Goal: Find specific page/section: Find specific page/section

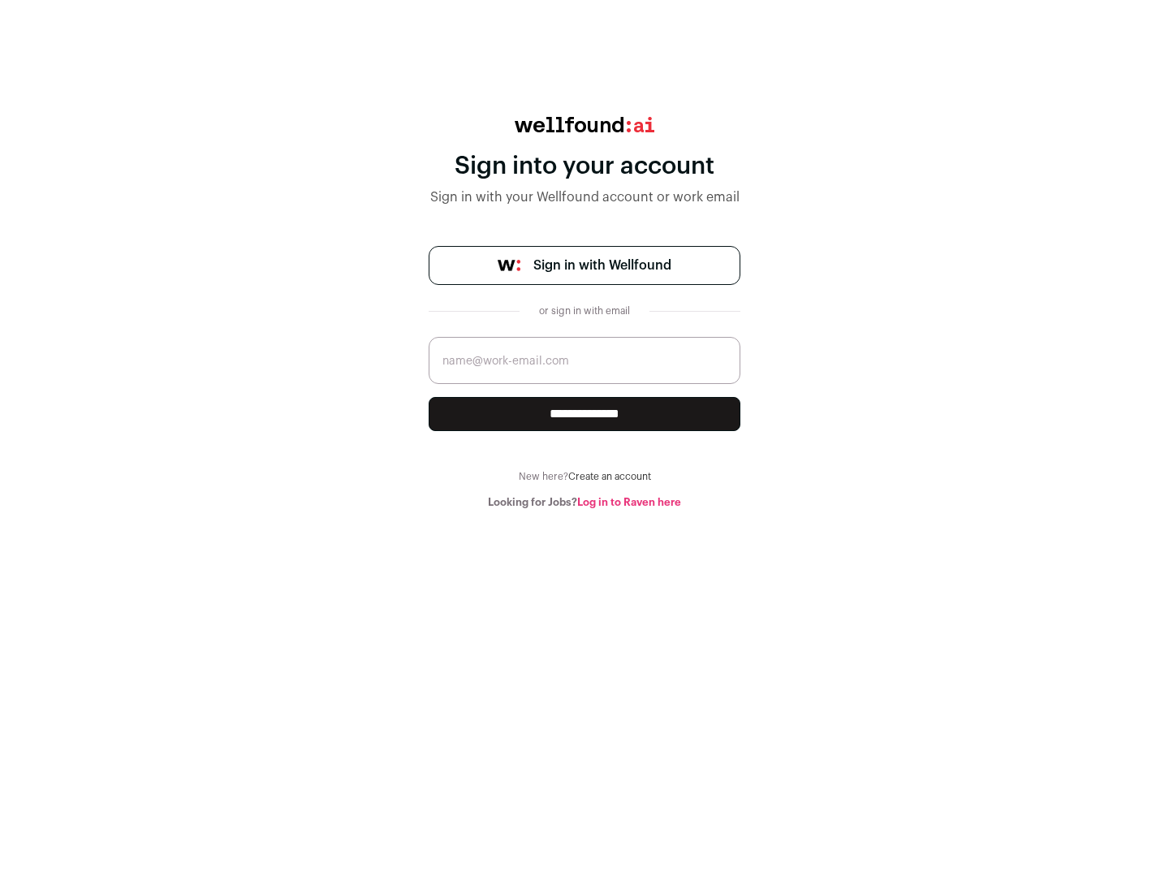
click at [602, 266] on span "Sign in with Wellfound" at bounding box center [603, 265] width 138 height 19
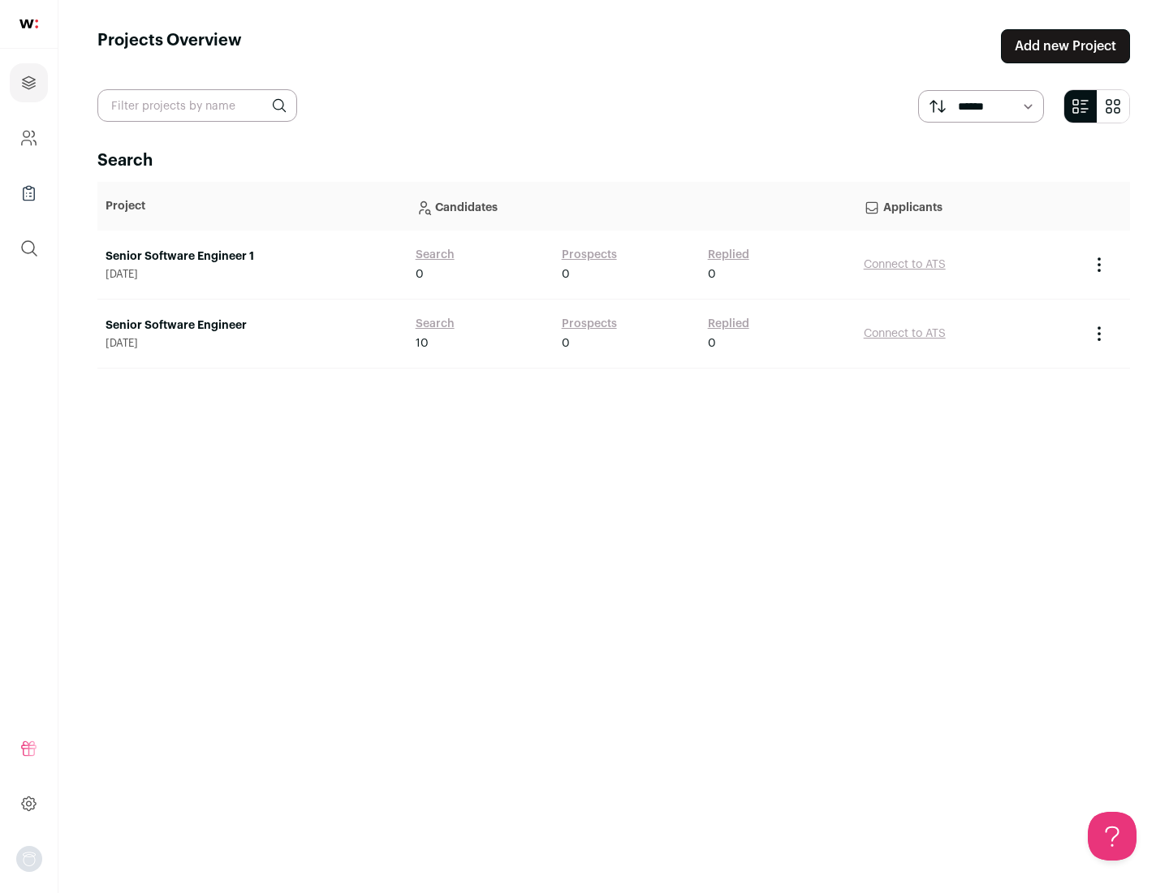
click at [252, 326] on link "Senior Software Engineer" at bounding box center [253, 326] width 294 height 16
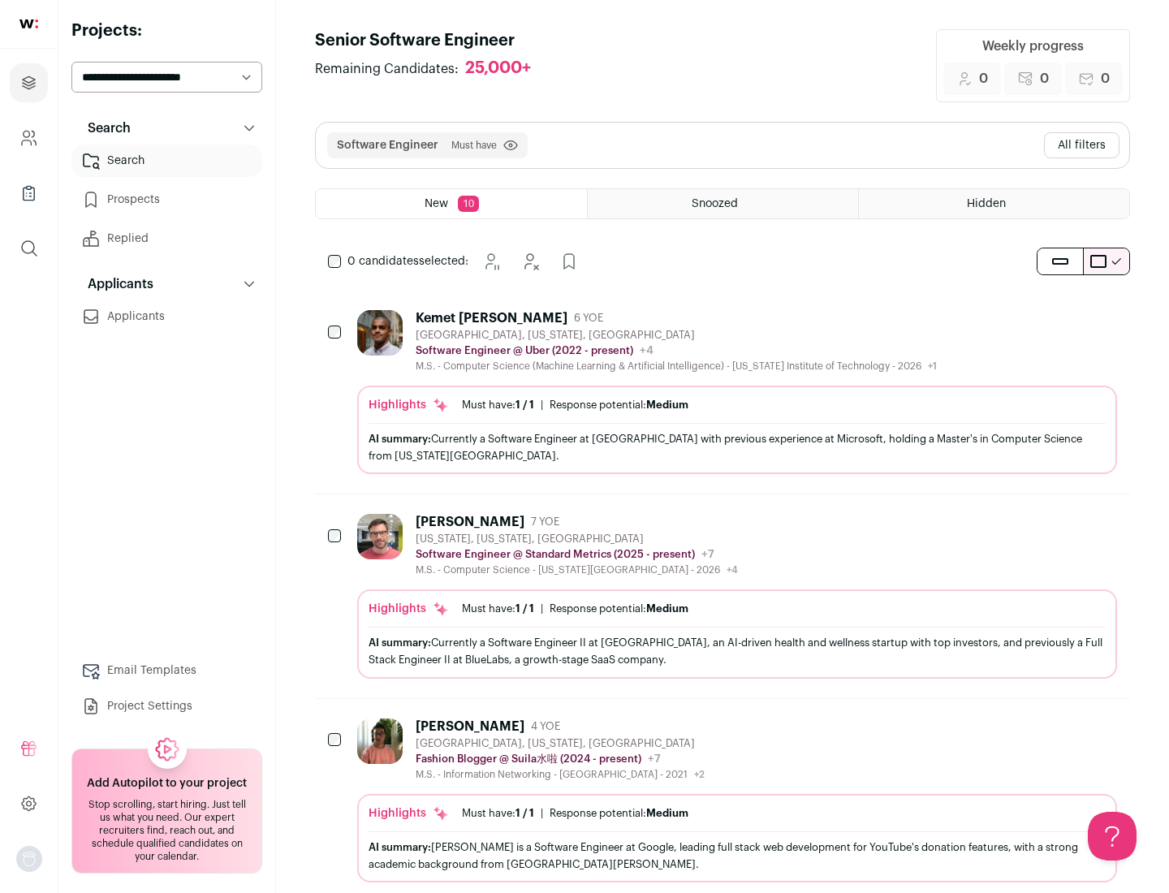
click at [723, 392] on div "Highlights Must have: 1 / 1 How many must haves have been fulfilled? | Response…" at bounding box center [737, 430] width 760 height 89
